Goal: Task Accomplishment & Management: Complete application form

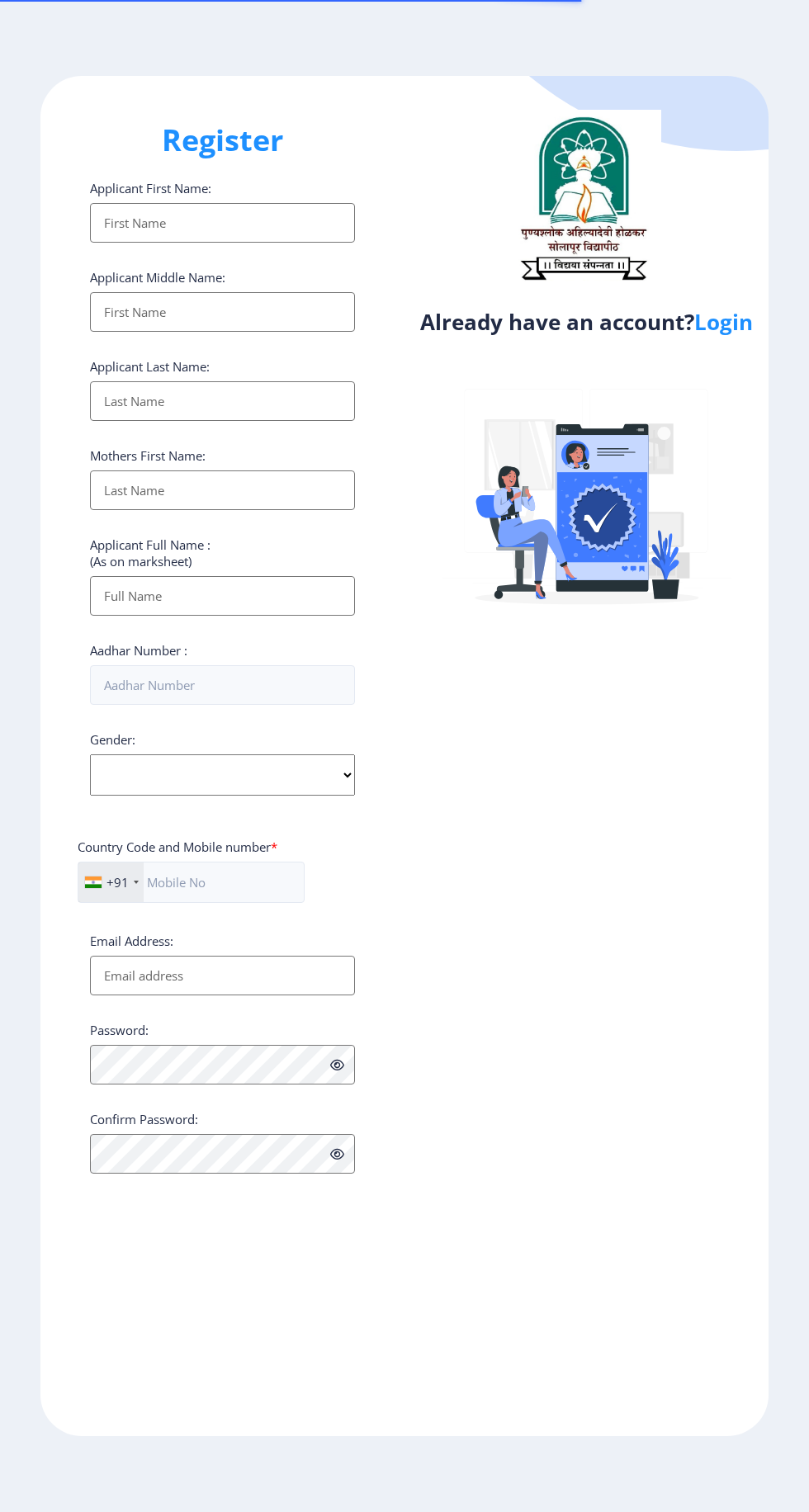
select select
click at [730, 334] on link "Login" at bounding box center [723, 322] width 59 height 30
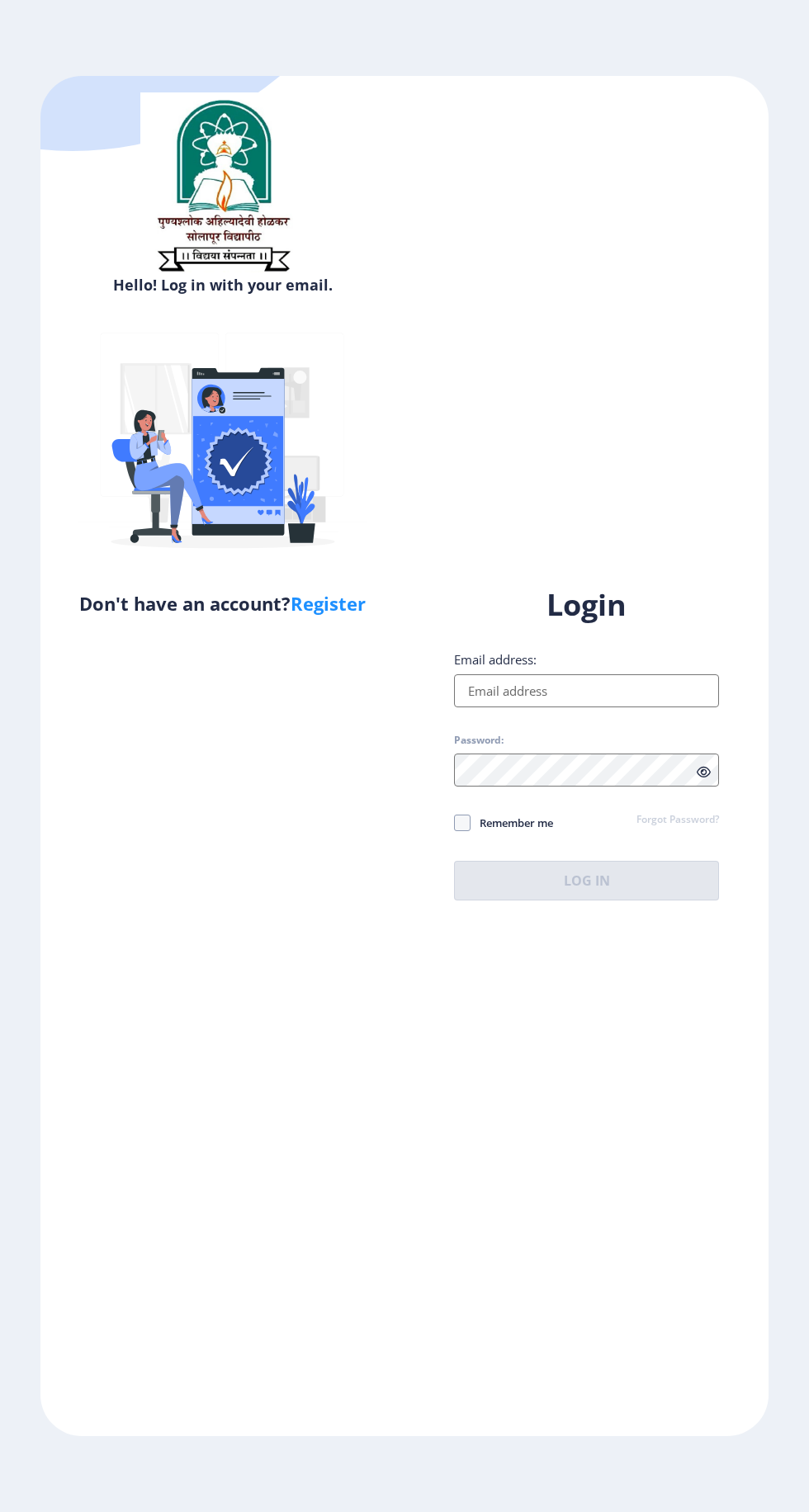
click at [587, 707] on input "Email address:" at bounding box center [586, 690] width 265 height 33
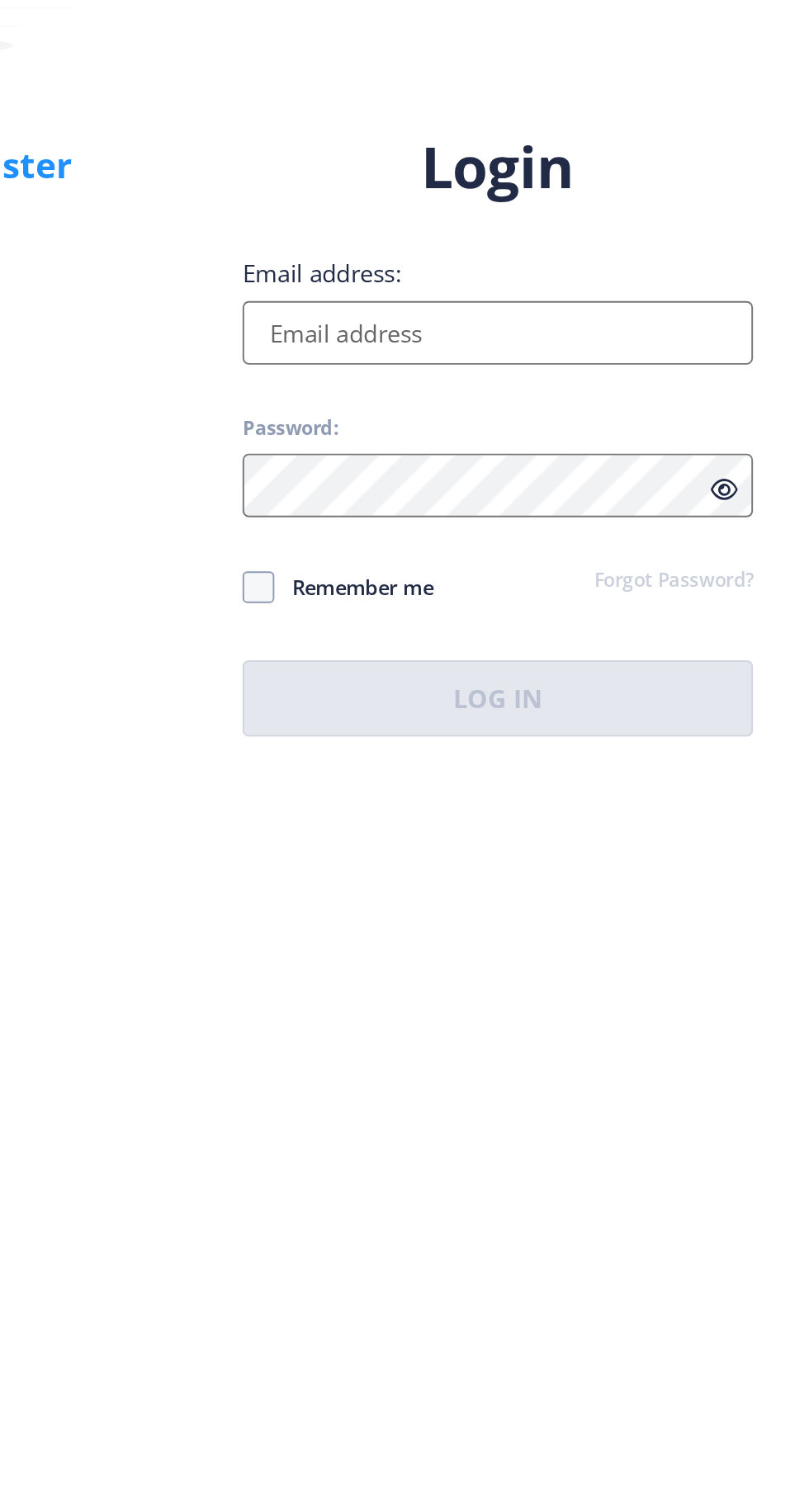
type input "[EMAIL_ADDRESS][DOMAIN_NAME]"
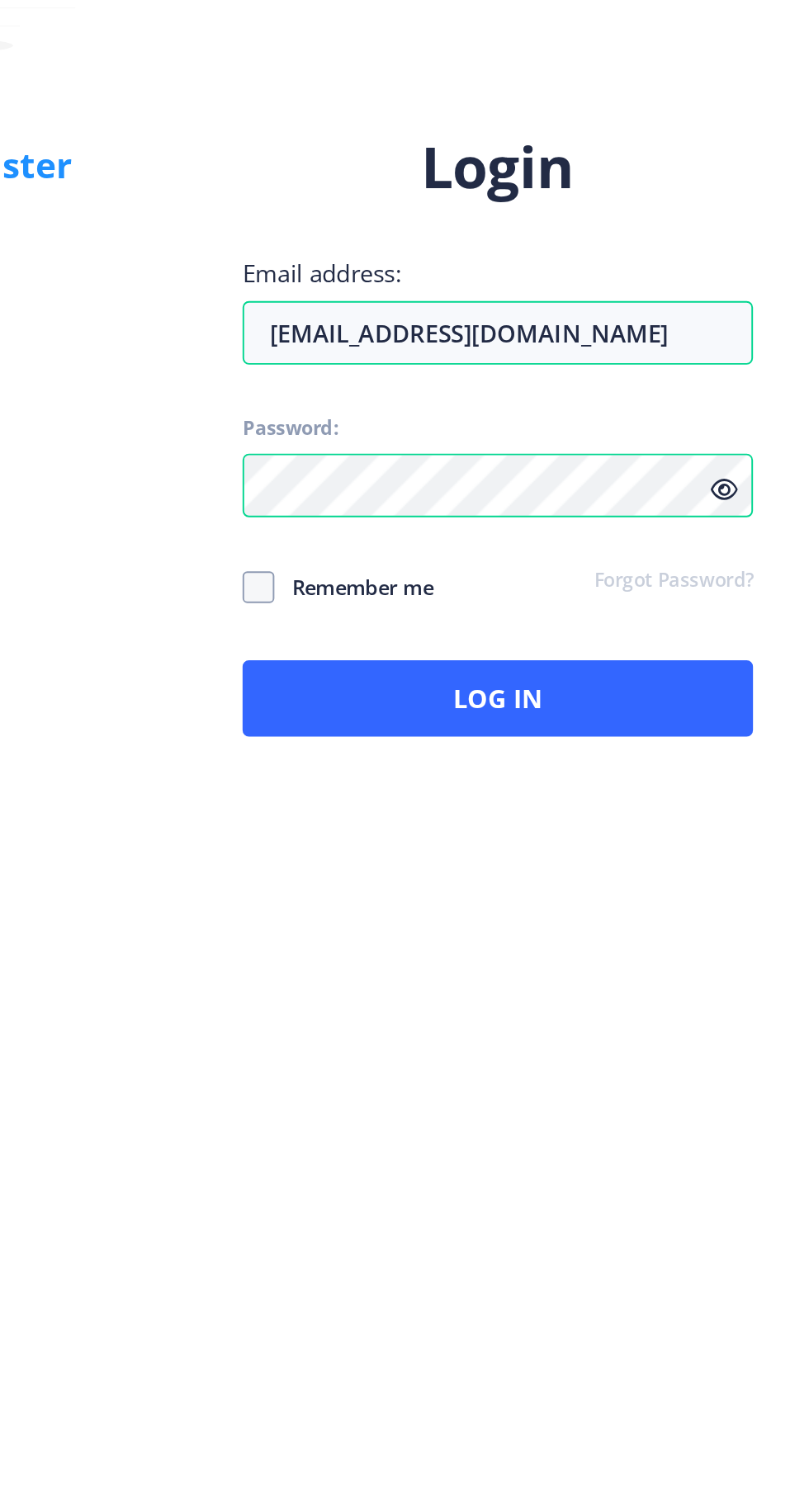
click at [707, 779] on icon at bounding box center [704, 772] width 14 height 12
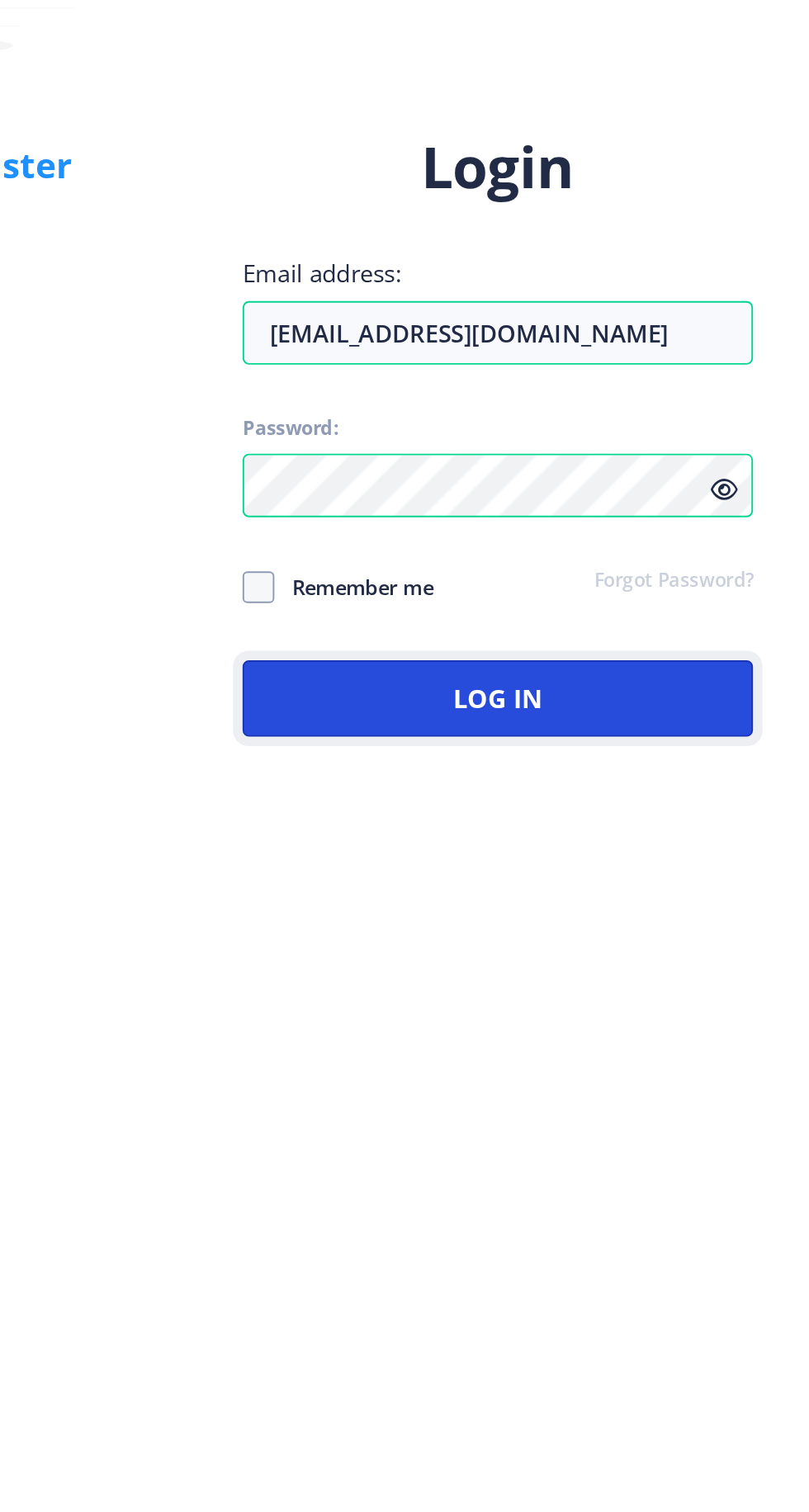
click at [638, 900] on button "Log In" at bounding box center [586, 881] width 265 height 40
